Goal: Task Accomplishment & Management: Complete application form

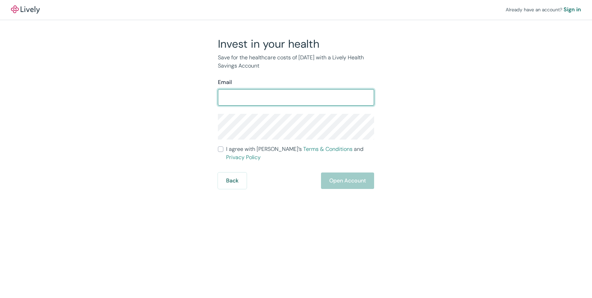
click at [249, 98] on input "Email" at bounding box center [296, 98] width 156 height 14
type input "[EMAIL_ADDRESS][DOMAIN_NAME]"
click at [262, 140] on form "Email [EMAIL_ADDRESS][DOMAIN_NAME] ​ I agree with Lively’s Terms & Conditions a…" at bounding box center [296, 133] width 156 height 111
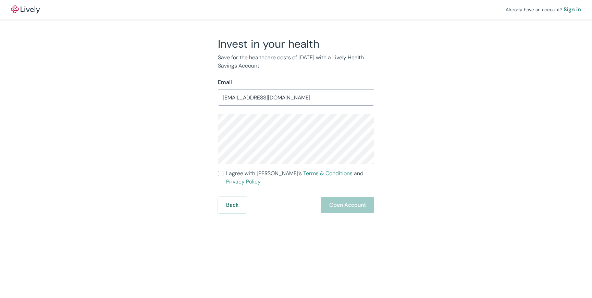
click at [350, 197] on div "Back Open Account" at bounding box center [296, 205] width 156 height 16
click at [219, 176] on label "I agree with Lively’s Terms & Conditions and Privacy Policy" at bounding box center [296, 177] width 156 height 16
click at [219, 176] on input "I agree with Lively’s Terms & Conditions and Privacy Policy" at bounding box center [220, 173] width 5 height 5
checkbox input "true"
click at [354, 197] on button "Open Account" at bounding box center [347, 205] width 53 height 16
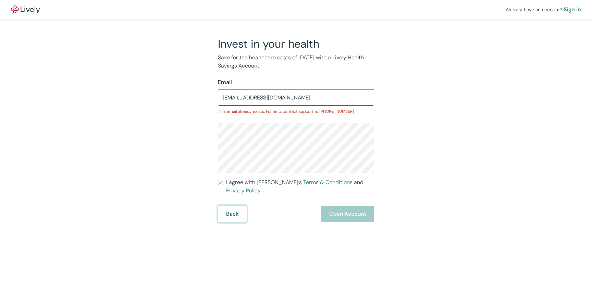
click at [232, 211] on button "Back" at bounding box center [232, 214] width 29 height 16
